Goal: Check status: Check status

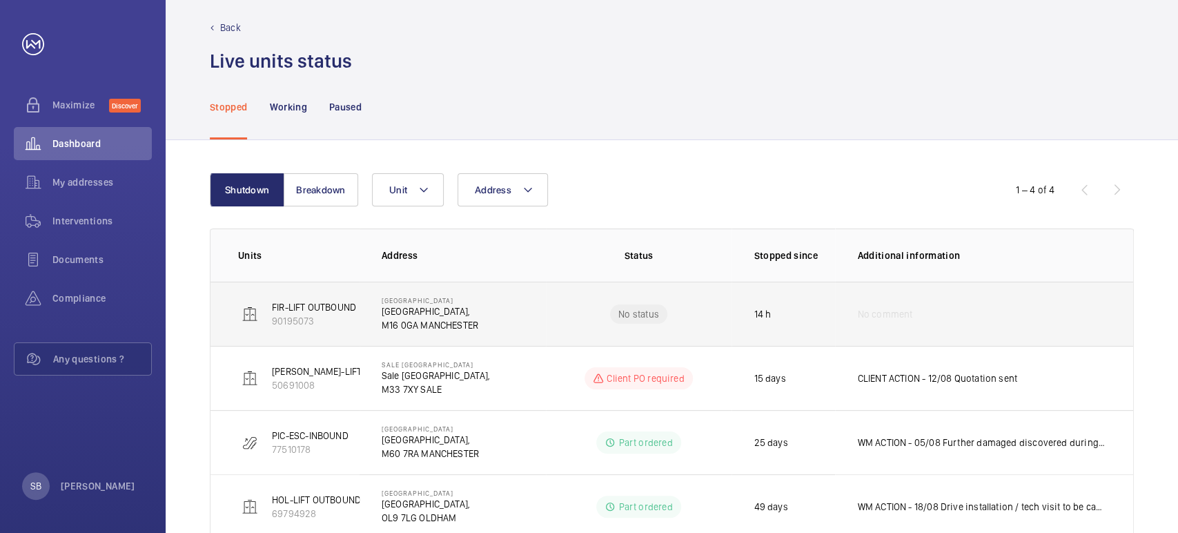
scroll to position [52, 0]
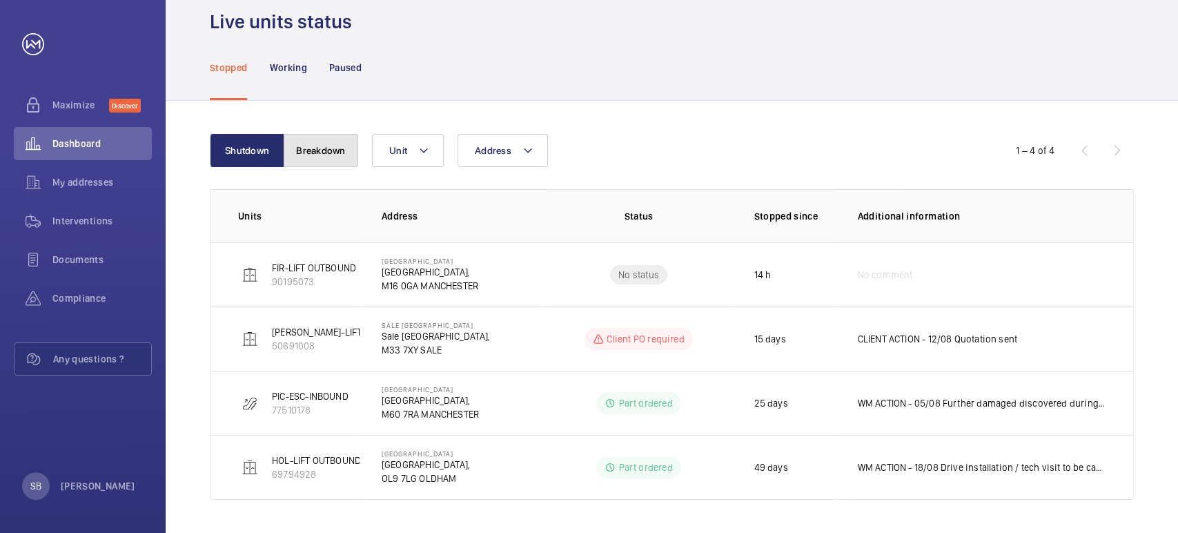
click at [335, 155] on button "Breakdown" at bounding box center [321, 150] width 75 height 33
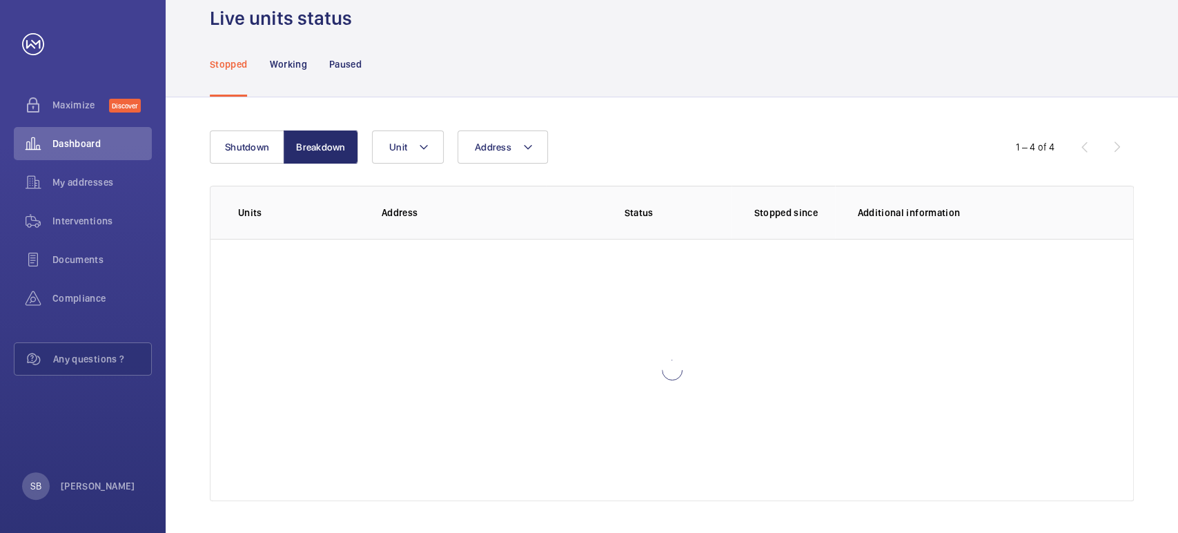
scroll to position [56, 0]
drag, startPoint x: 246, startPoint y: 135, endPoint x: 253, endPoint y: 142, distance: 10.3
click at [248, 138] on button "Shutdown" at bounding box center [247, 146] width 75 height 33
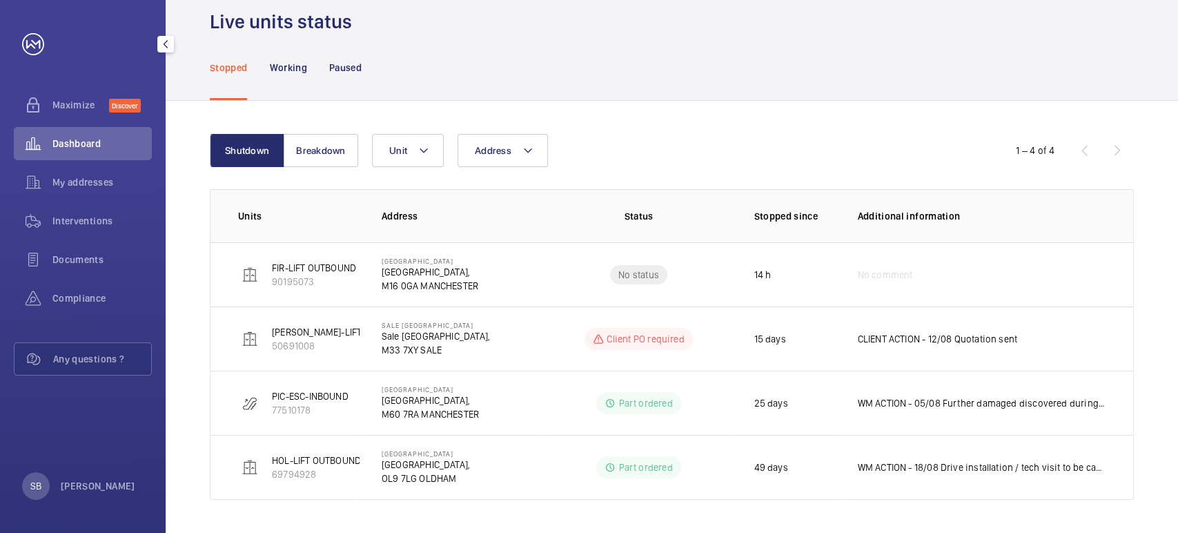
click at [30, 44] on link at bounding box center [33, 44] width 22 height 22
